Goal: Check status: Check status

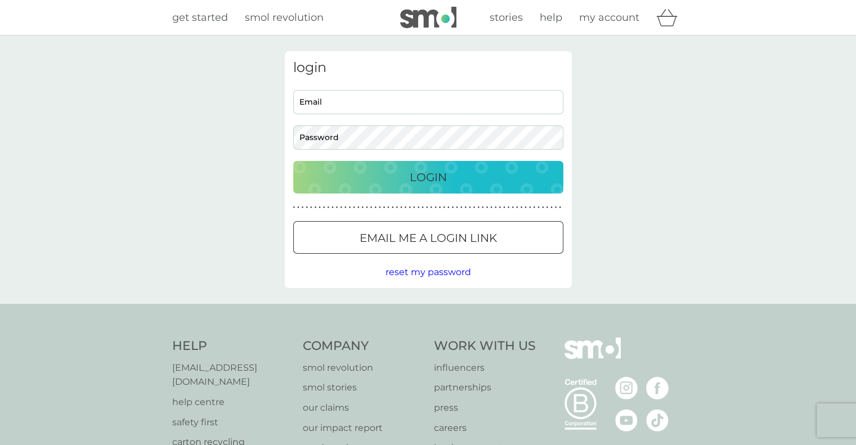
type input "[EMAIL_ADDRESS][DOMAIN_NAME]"
click at [438, 186] on button "Login" at bounding box center [428, 177] width 270 height 33
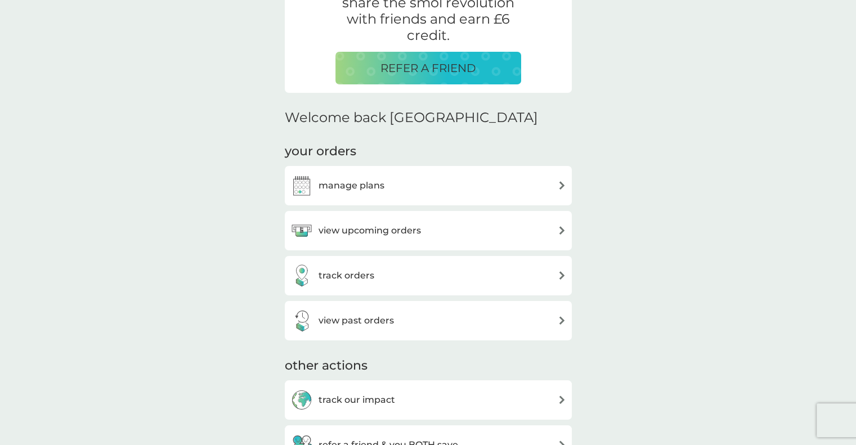
scroll to position [240, 0]
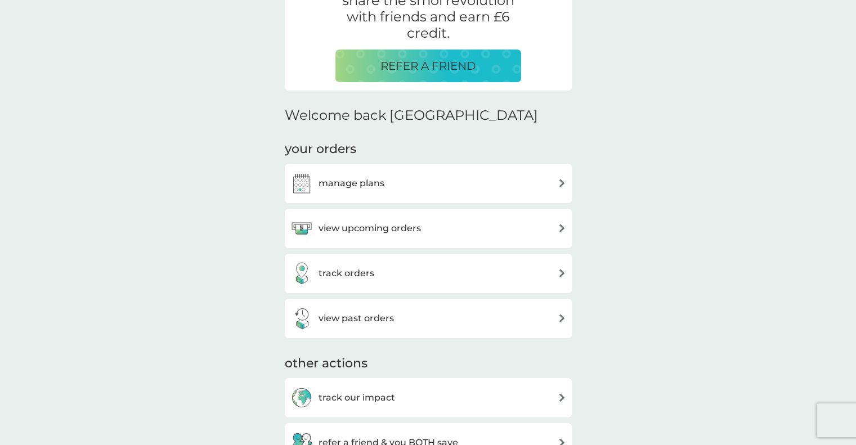
click at [379, 267] on div "track orders" at bounding box center [428, 273] width 276 height 23
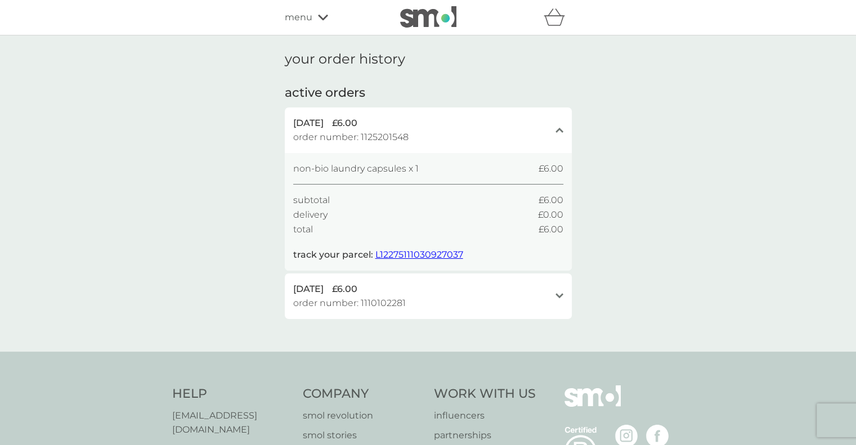
click at [395, 252] on span "L12275111030927037" at bounding box center [419, 254] width 88 height 11
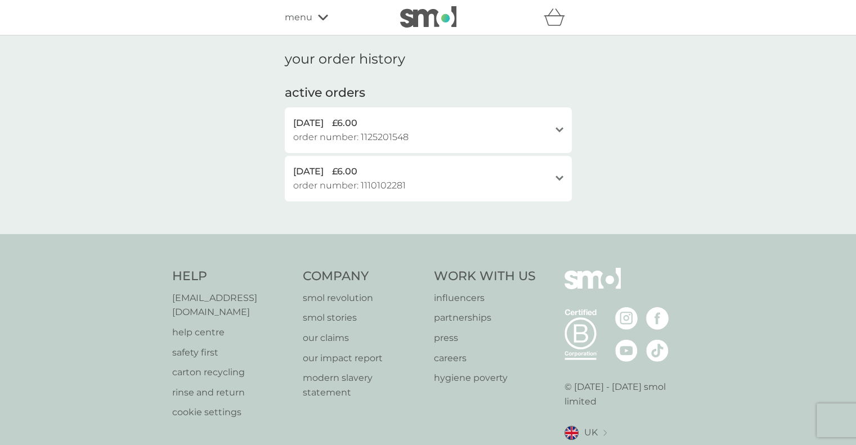
click at [323, 180] on span "order number: 1110102281" at bounding box center [349, 185] width 113 height 15
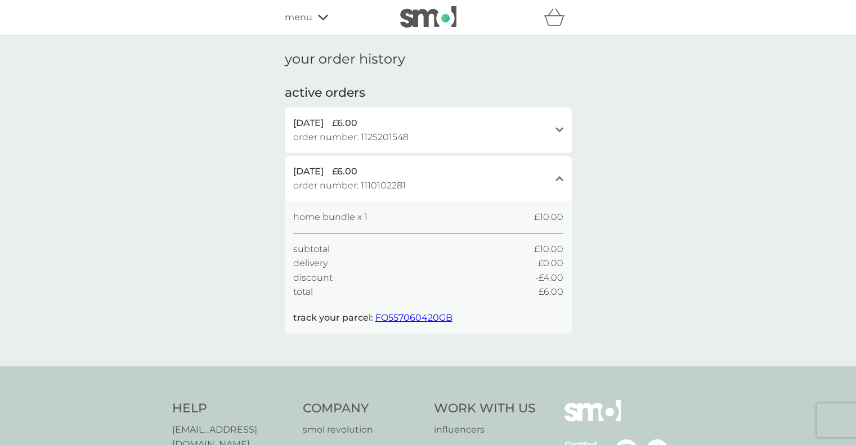
click at [323, 11] on div "menu" at bounding box center [333, 17] width 96 height 15
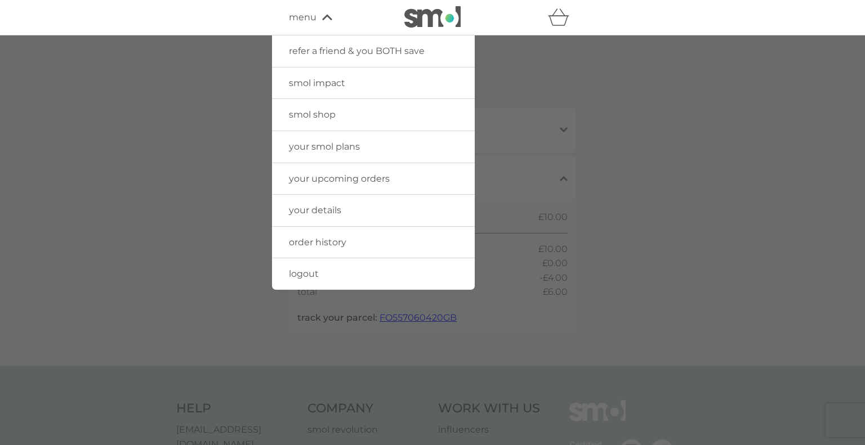
click at [516, 106] on div at bounding box center [432, 257] width 865 height 445
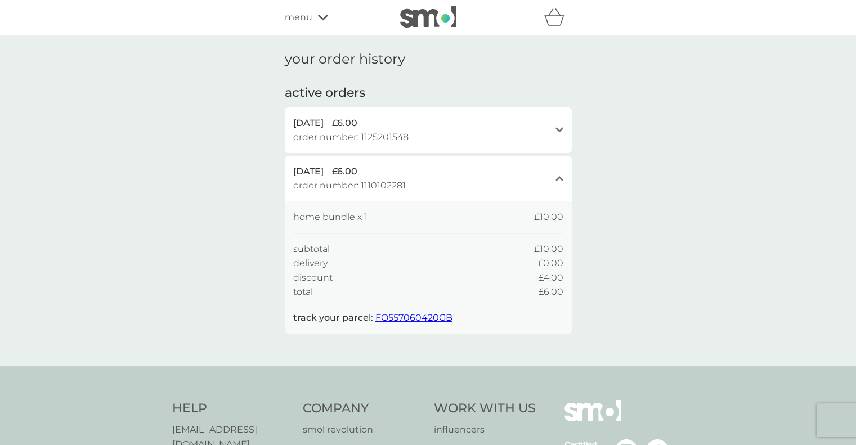
click at [412, 16] on img at bounding box center [428, 16] width 56 height 21
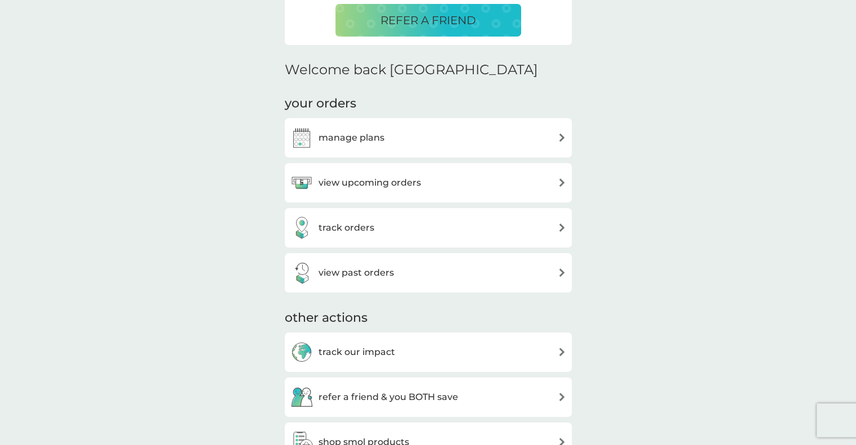
scroll to position [288, 0]
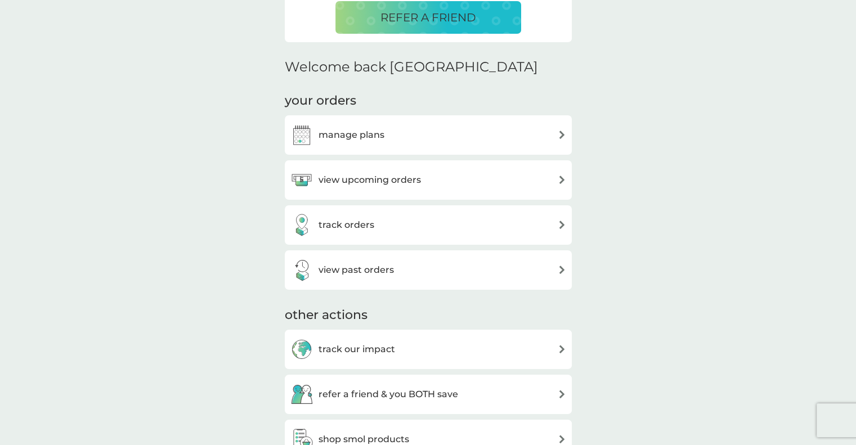
click at [394, 173] on h3 "view upcoming orders" at bounding box center [370, 180] width 102 height 15
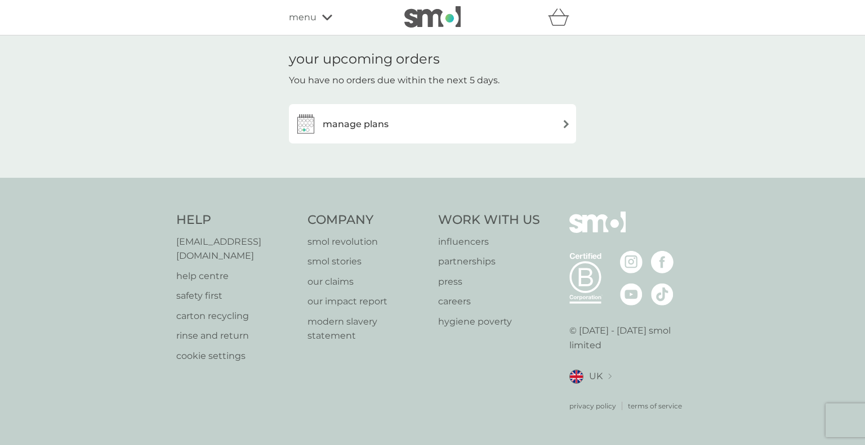
click at [457, 131] on div "manage plans" at bounding box center [432, 124] width 276 height 23
